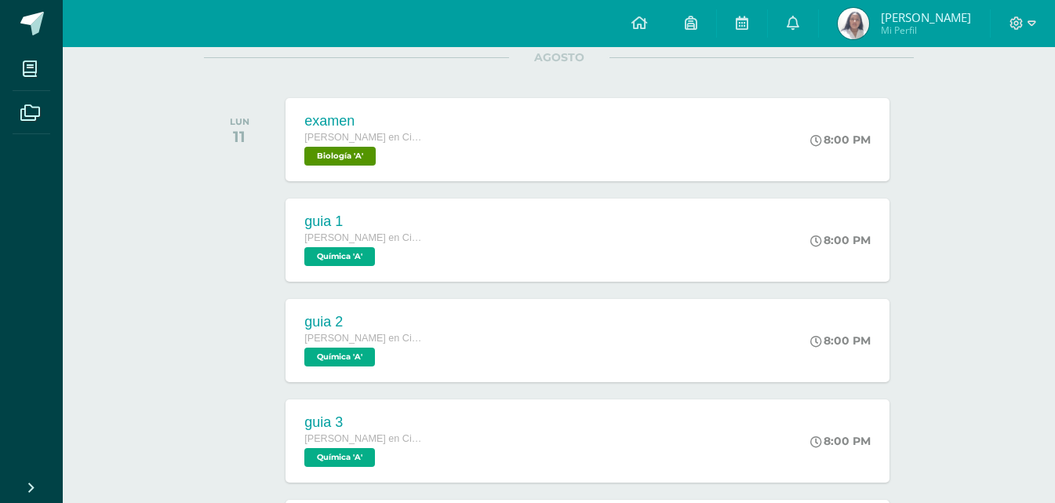
scroll to position [381, 0]
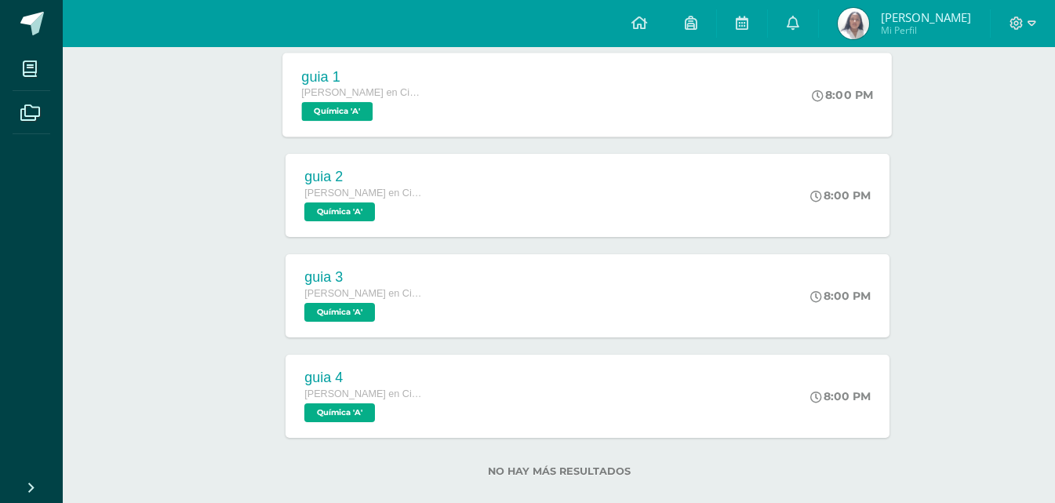
scroll to position [381, 0]
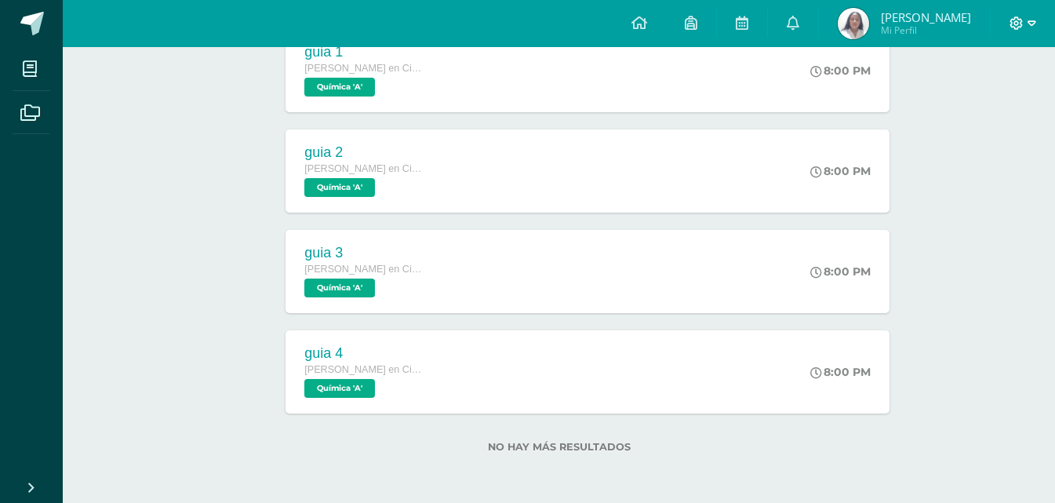
click at [1029, 22] on icon at bounding box center [1032, 23] width 9 height 14
click at [961, 111] on span "Cerrar sesión" at bounding box center [983, 107] width 71 height 15
